Goal: Complete application form: Complete application form

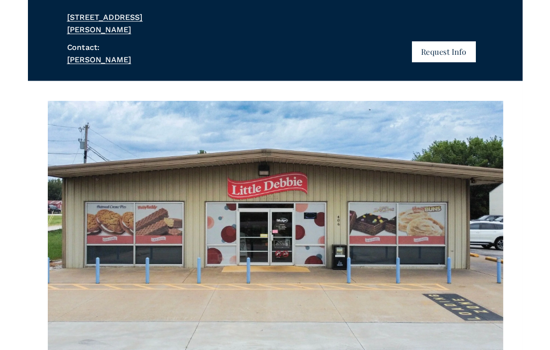
scroll to position [155, 0]
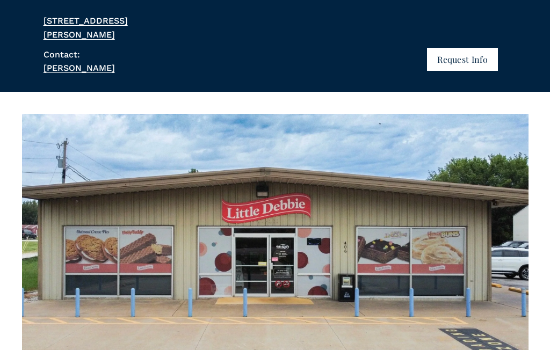
click at [472, 48] on button "Request Info" at bounding box center [462, 59] width 70 height 23
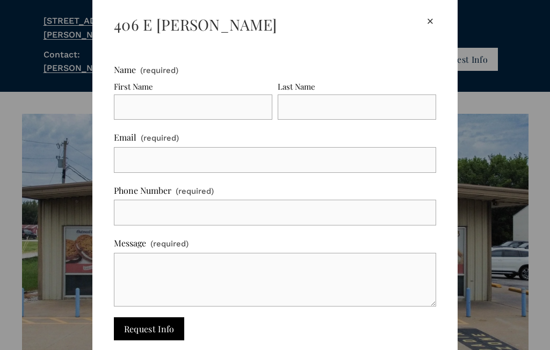
scroll to position [32, 0]
click at [243, 104] on input "First Name" at bounding box center [193, 108] width 158 height 26
type input "Oz"
click at [328, 99] on input "Last Name" at bounding box center [357, 108] width 158 height 26
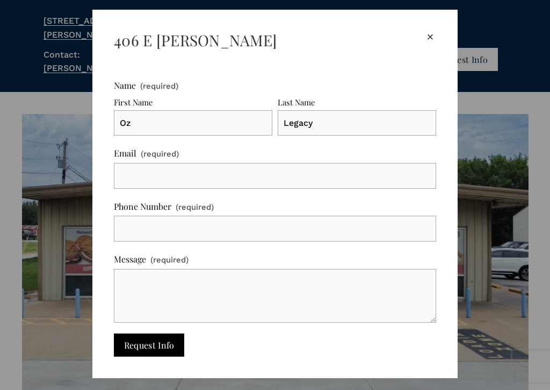
scroll to position [0, 0]
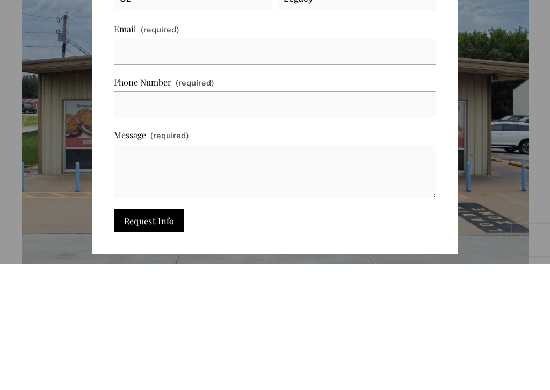
type input "Legacy"
click at [284, 165] on input "Email (required)" at bounding box center [275, 178] width 322 height 26
type input "[EMAIL_ADDRESS][DOMAIN_NAME]"
click at [273, 218] on input "Phone Number (required)" at bounding box center [275, 231] width 322 height 26
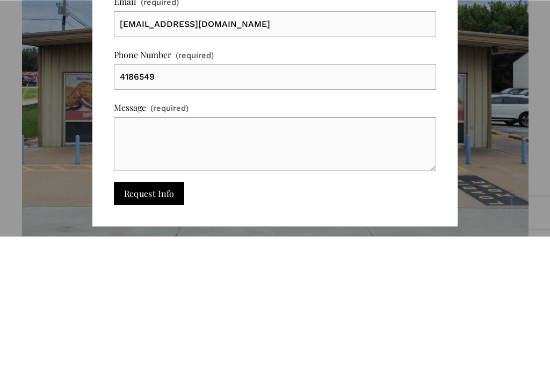
type input "4186549"
click at [299, 271] on textarea "Message (required)" at bounding box center [275, 298] width 322 height 54
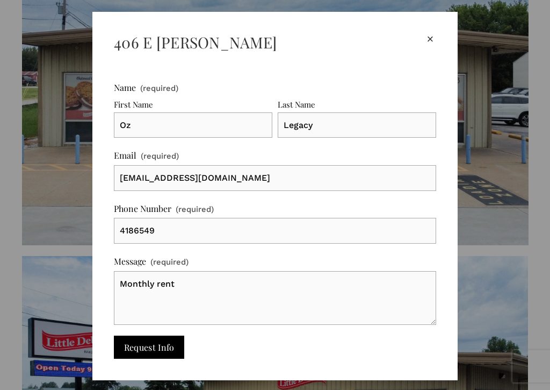
click at [192, 282] on textarea "Monthly rent" at bounding box center [275, 298] width 322 height 54
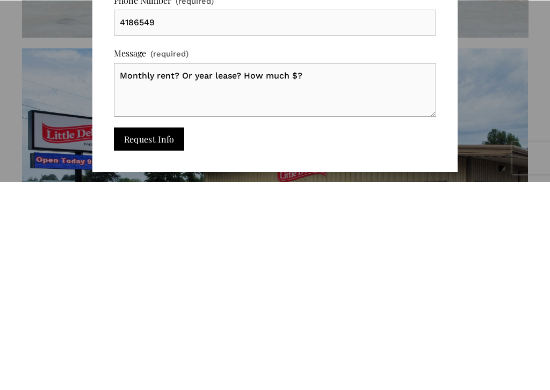
type textarea "Monthly rent? Or year lease? How much $?"
click at [138, 341] on span "Request Info" at bounding box center [149, 346] width 51 height 11
